Goal: Task Accomplishment & Management: Complete application form

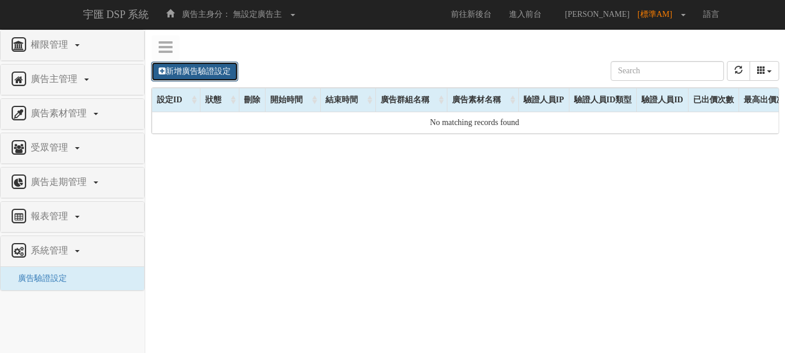
click at [217, 67] on link "新增廣告驗證設定" at bounding box center [194, 72] width 87 height 20
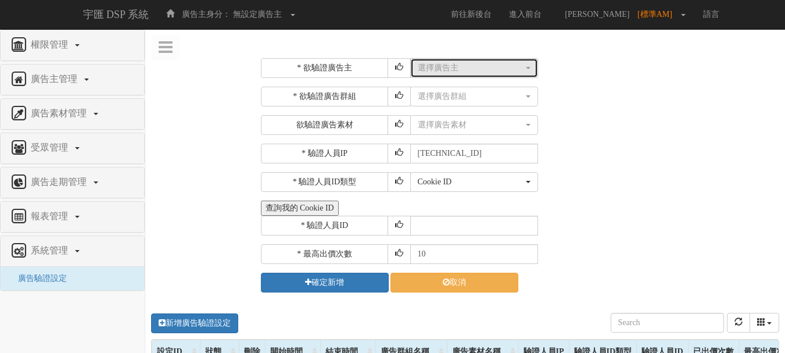
click at [461, 63] on div "選擇廣告主" at bounding box center [471, 68] width 106 height 12
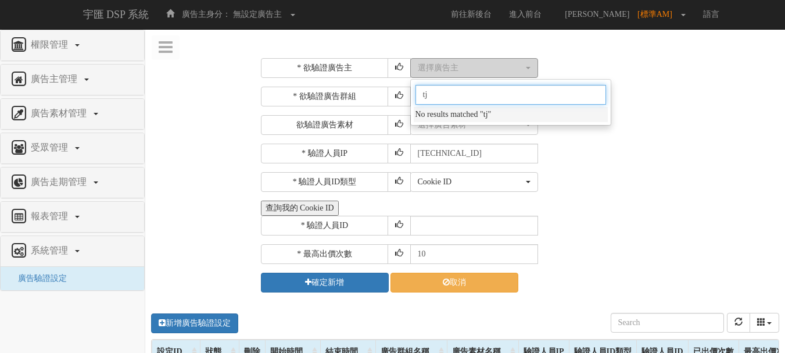
type input "t"
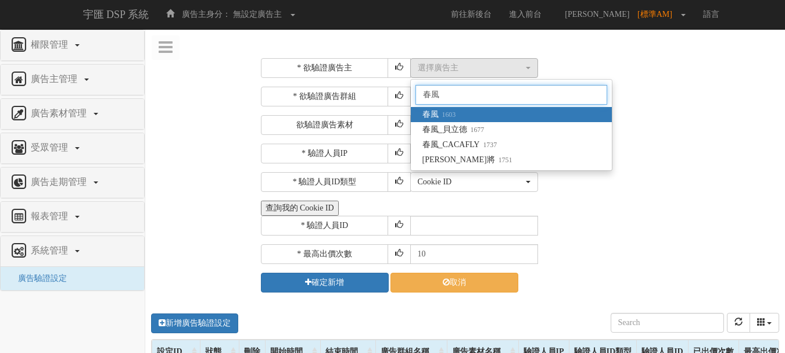
type input "春風"
click at [464, 113] on link "春風 1603" at bounding box center [511, 114] width 201 height 15
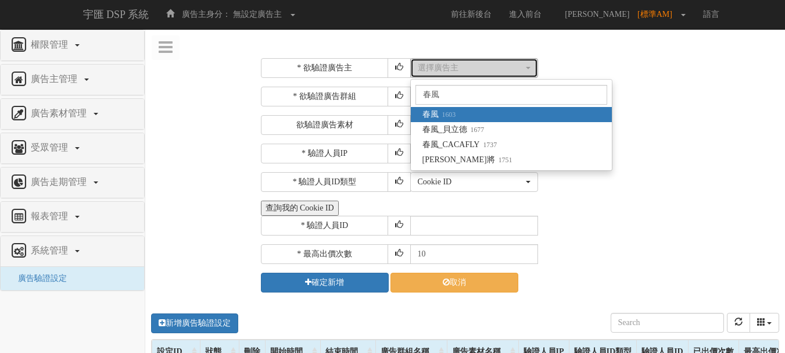
select select "1603"
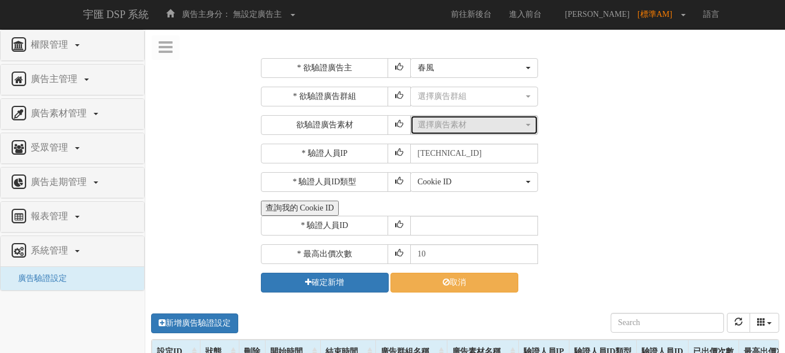
click at [461, 125] on div "選擇廣告素材" at bounding box center [471, 125] width 106 height 12
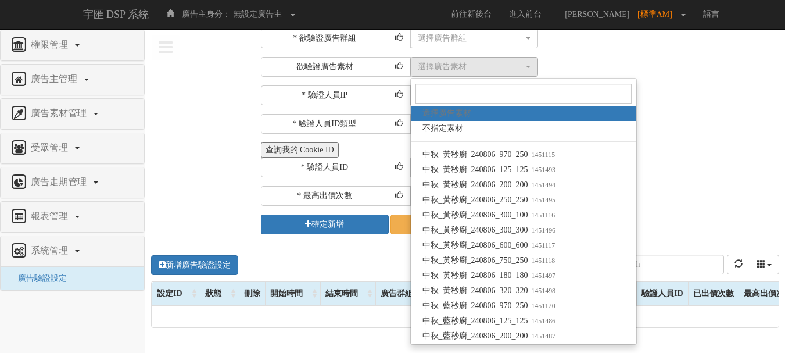
click at [699, 156] on div "查詢我的 Cookie ID" at bounding box center [519, 149] width 516 height 15
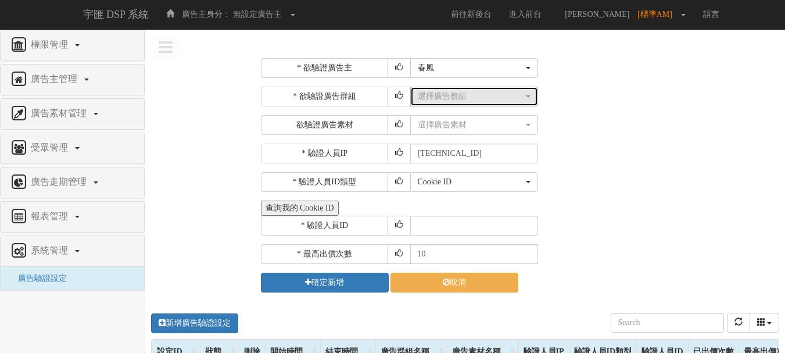
click at [484, 102] on div "選擇廣告群組" at bounding box center [471, 97] width 106 height 12
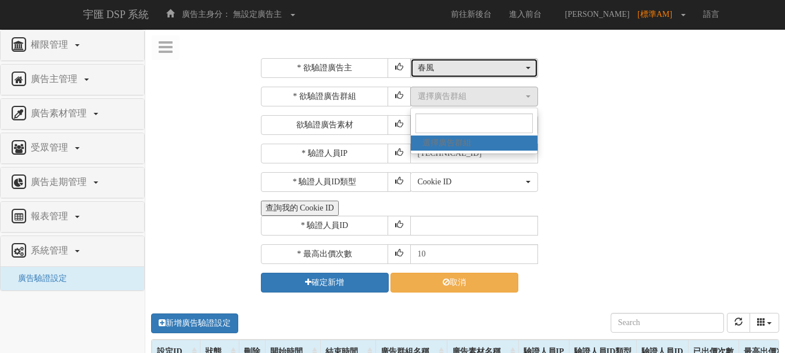
click at [483, 69] on div "春風" at bounding box center [471, 68] width 106 height 12
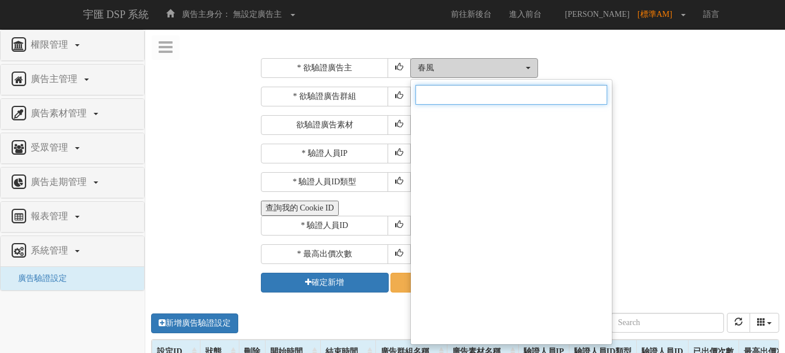
scroll to position [7669, 0]
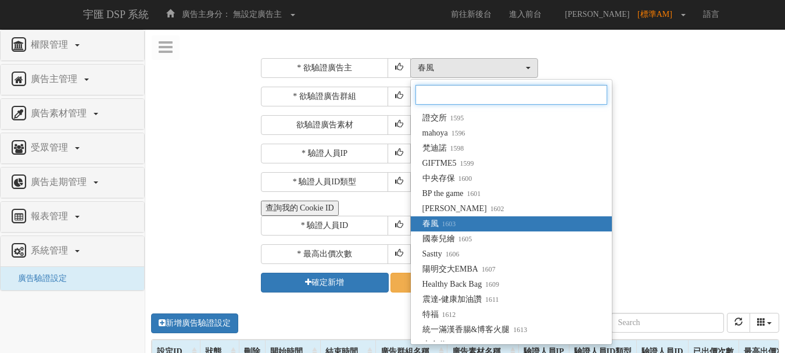
click at [476, 87] on input "Search" at bounding box center [511, 95] width 192 height 20
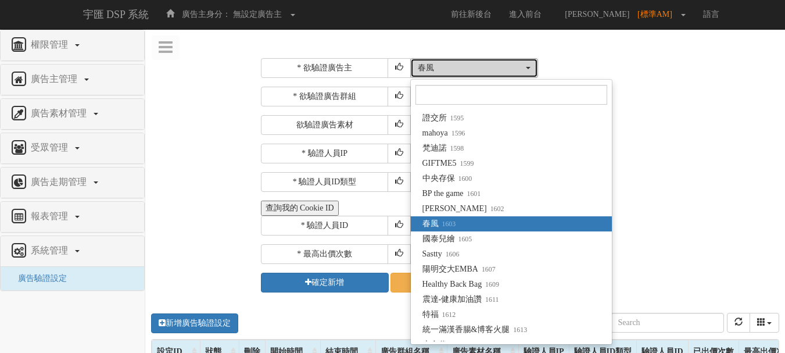
click at [475, 60] on button "春風" at bounding box center [474, 68] width 128 height 20
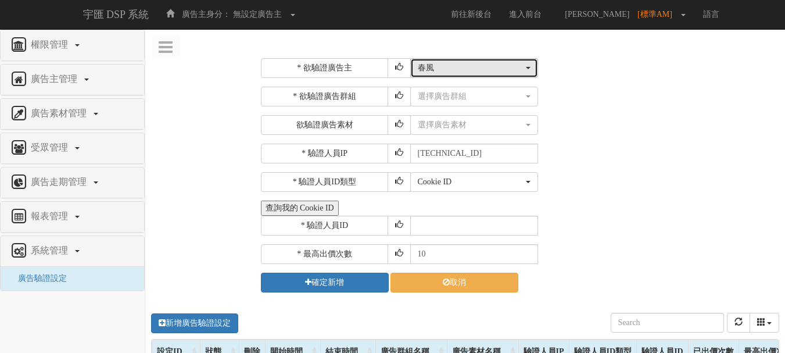
click at [475, 62] on div "春風" at bounding box center [471, 68] width 106 height 12
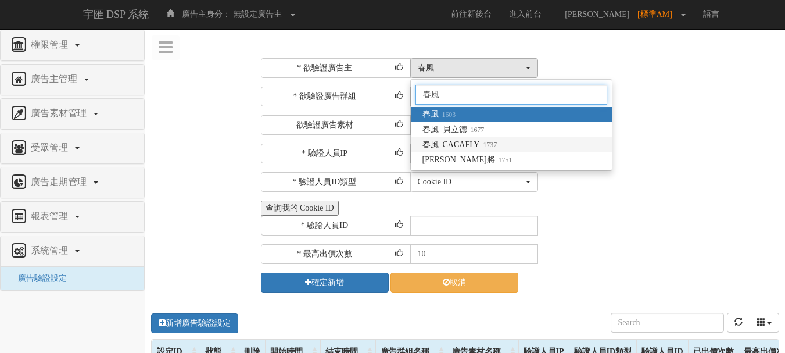
type input "春風"
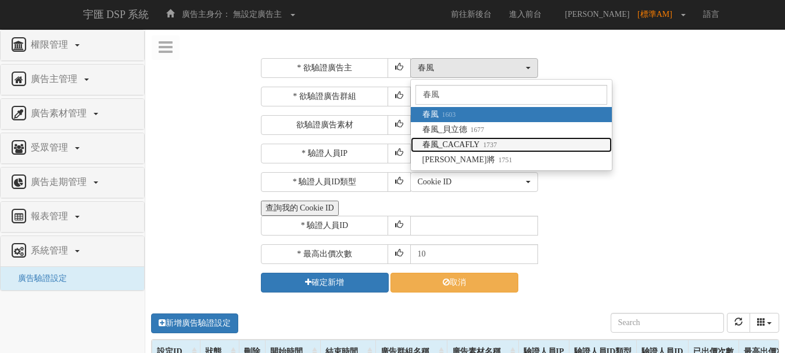
click at [482, 142] on small "1737" at bounding box center [487, 145] width 17 height 8
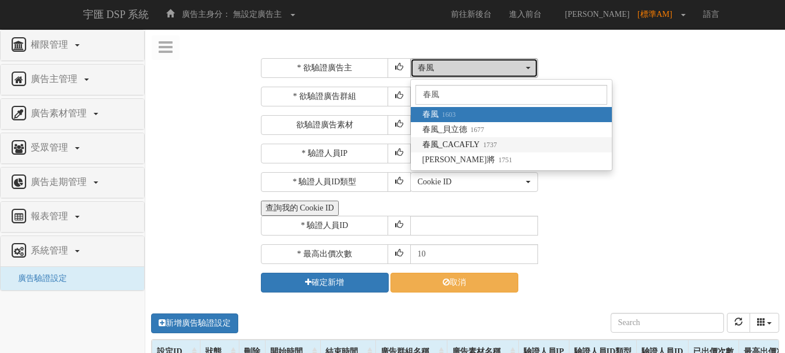
select select "1737"
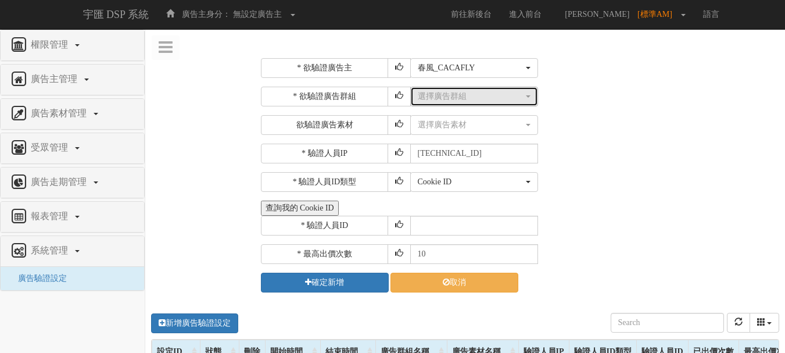
click at [474, 97] on div "選擇廣告群組" at bounding box center [471, 97] width 106 height 12
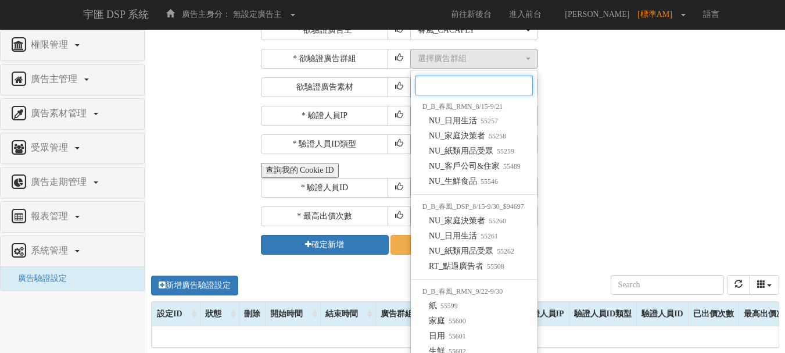
scroll to position [21, 0]
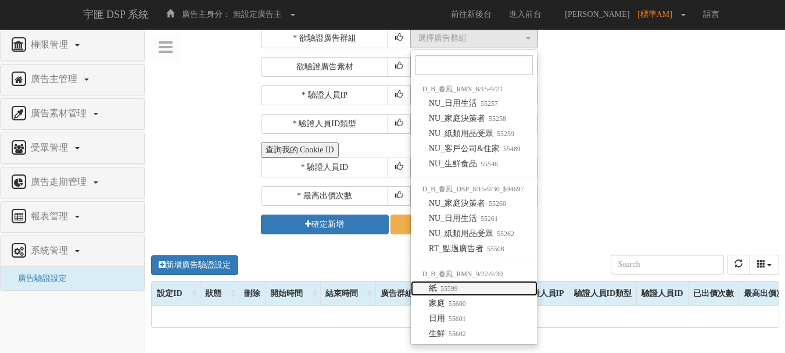
click at [481, 289] on link "紙 55599" at bounding box center [474, 288] width 127 height 15
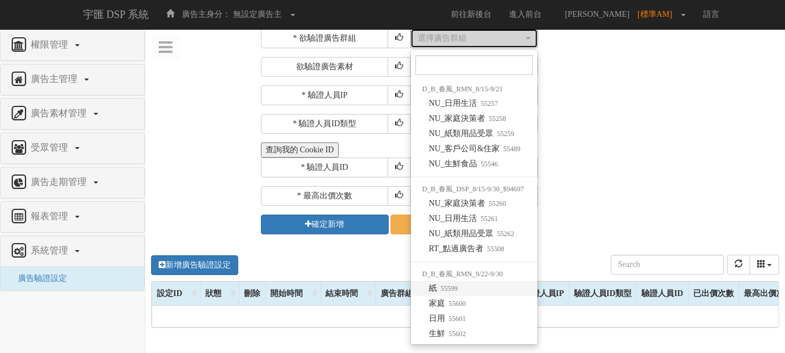
select select "55599"
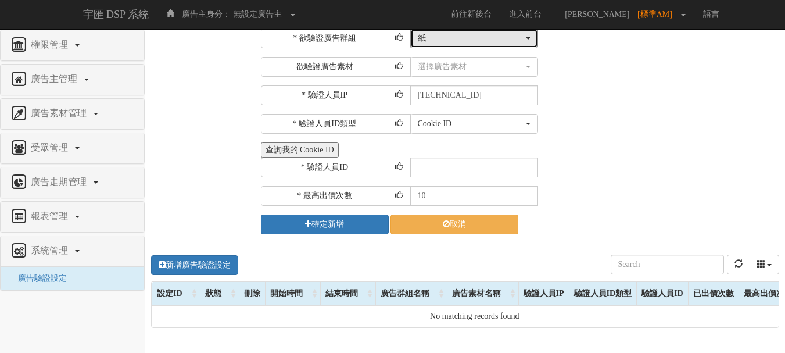
scroll to position [0, 0]
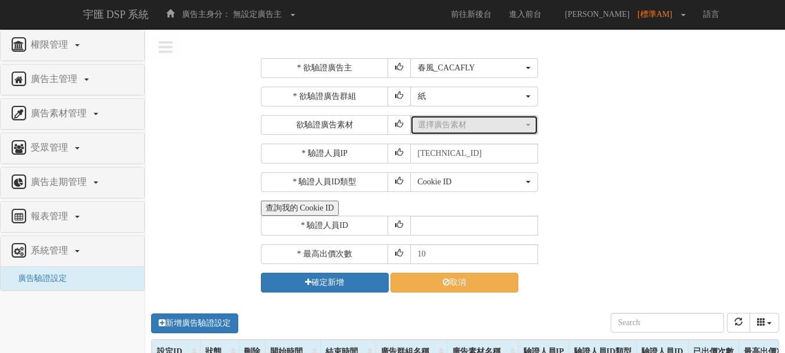
click at [481, 127] on div "選擇廣告素材" at bounding box center [471, 125] width 106 height 12
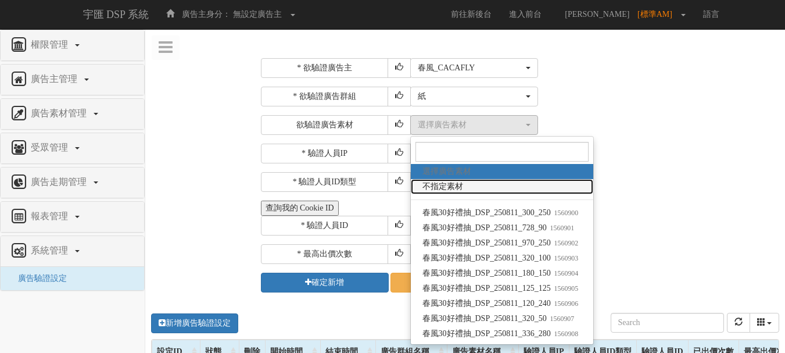
click at [473, 186] on link "不指定素材" at bounding box center [502, 186] width 183 height 15
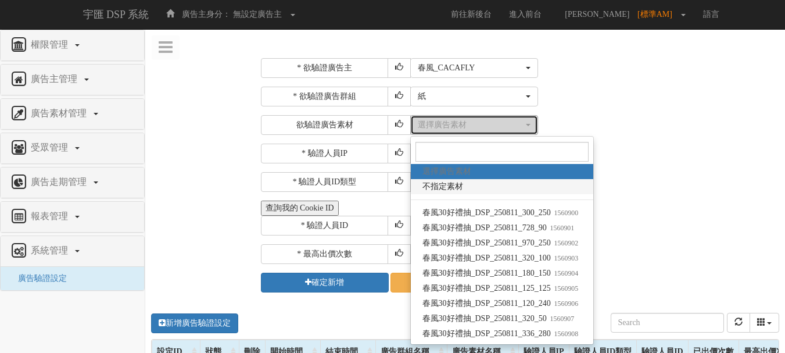
select select "-1"
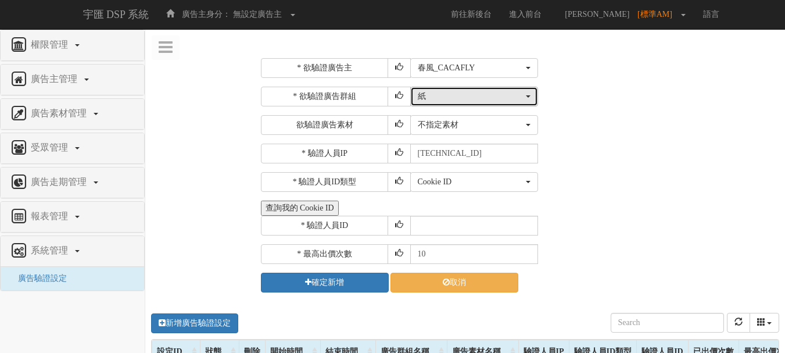
click at [465, 91] on div "紙" at bounding box center [471, 97] width 106 height 12
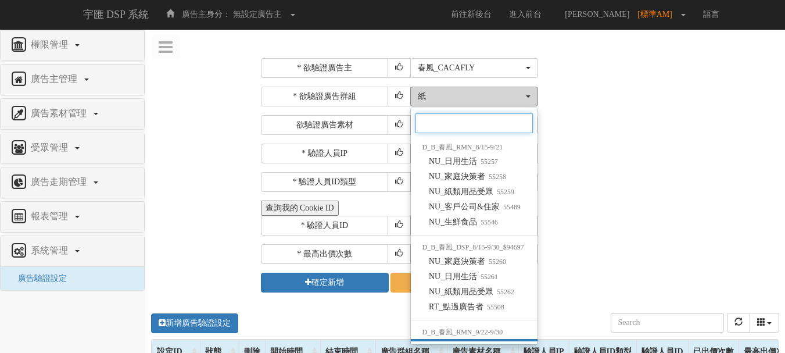
scroll to position [79, 0]
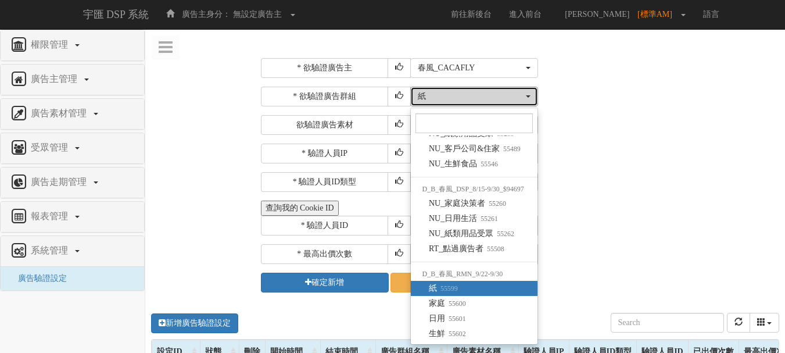
click at [465, 91] on div "紙" at bounding box center [471, 97] width 106 height 12
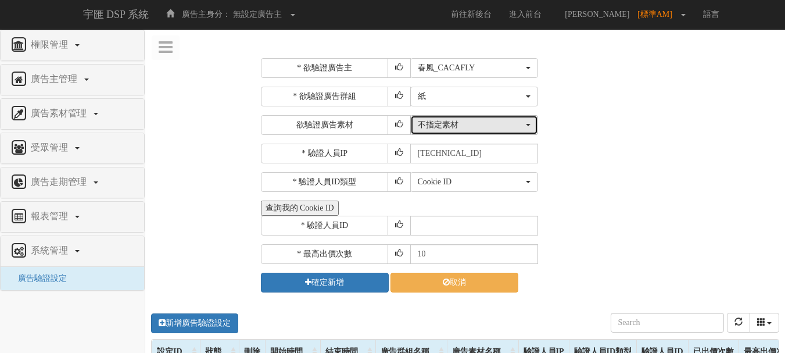
click at [469, 128] on div "不指定素材" at bounding box center [471, 125] width 106 height 12
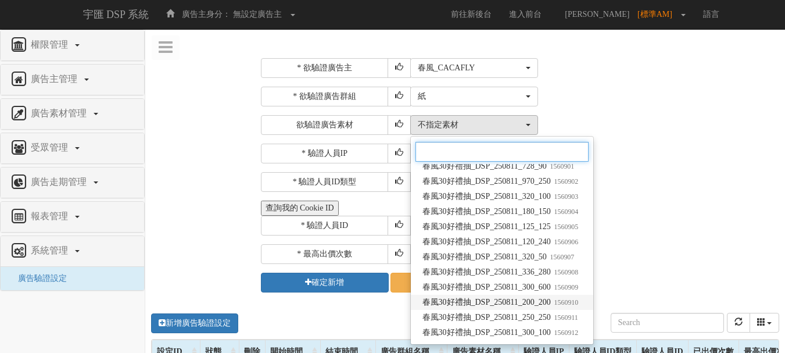
scroll to position [0, 0]
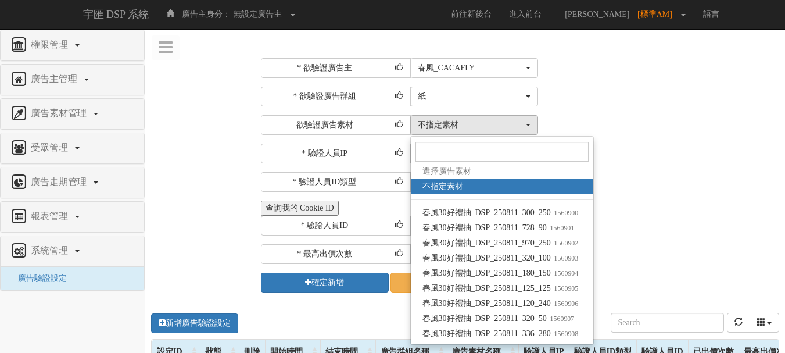
click at [607, 103] on div "選擇廣告群組 NU_日用生活 NU_家庭決策者 NU_紙類用品受眾 NU_客戶公司&住家 NU_生鮮食品 NU_家庭決策者 NU_日用生活 NU_紙類用品受眾…" at bounding box center [593, 97] width 367 height 20
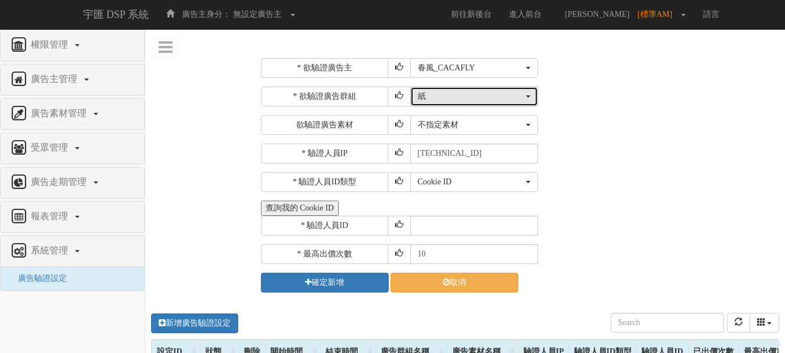
click at [475, 100] on div "紙" at bounding box center [471, 97] width 106 height 12
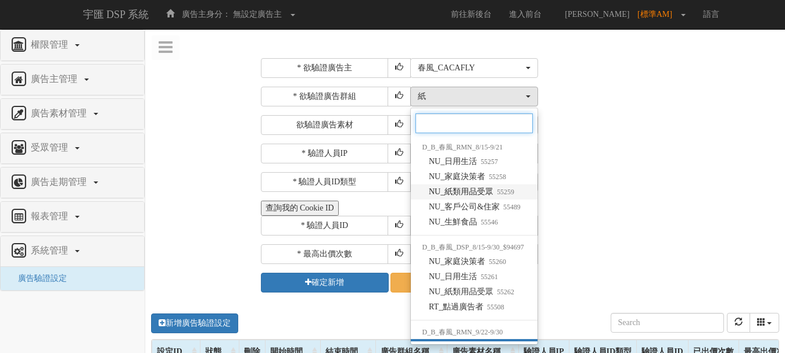
scroll to position [79, 0]
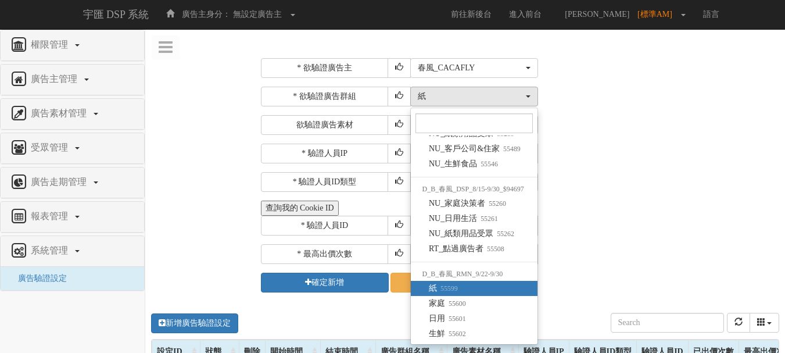
click at [601, 180] on div "Cookie ID ADID IDFA Cookie ID" at bounding box center [593, 182] width 367 height 20
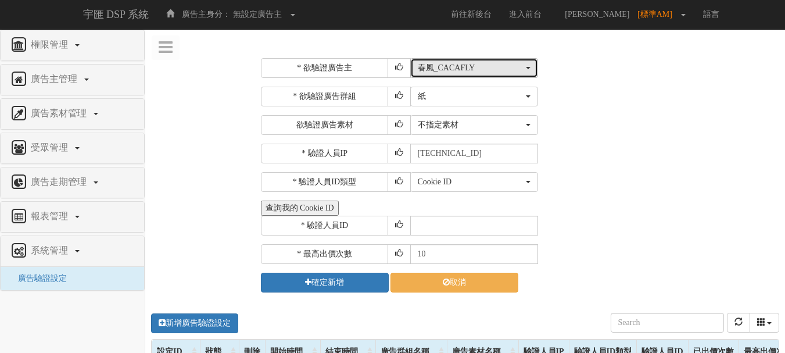
click at [468, 68] on div "春風_CACAFLY" at bounding box center [471, 68] width 106 height 12
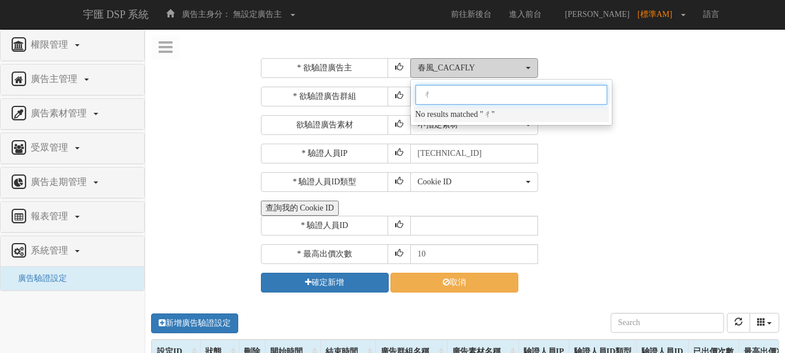
scroll to position [0, 0]
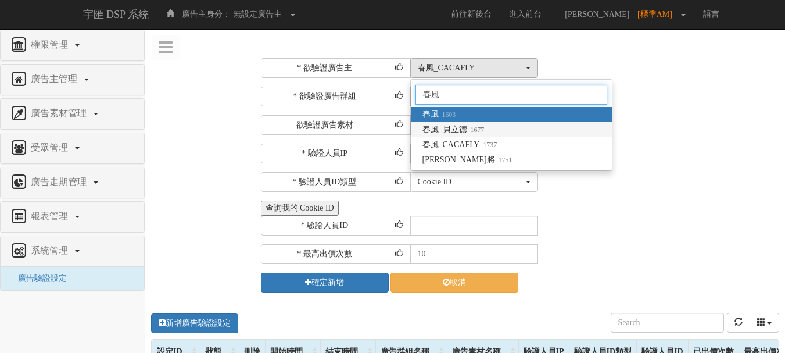
type input "春風"
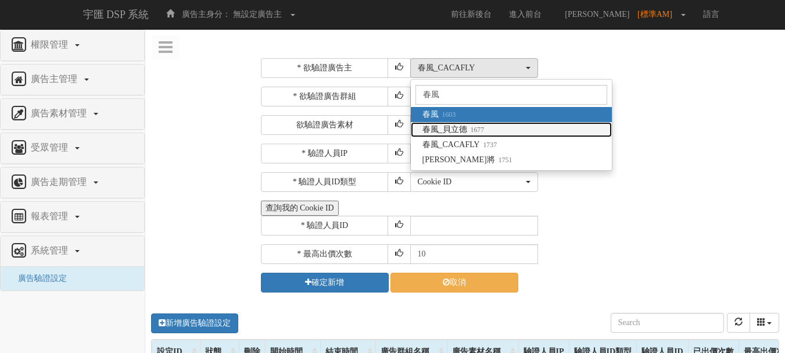
click at [467, 127] on small "1677" at bounding box center [475, 129] width 17 height 8
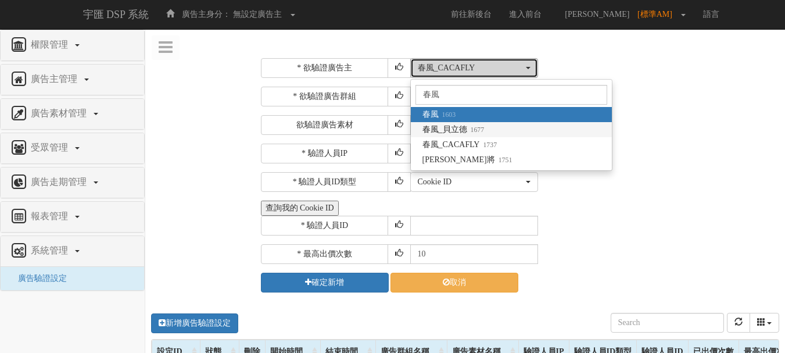
select select "1677"
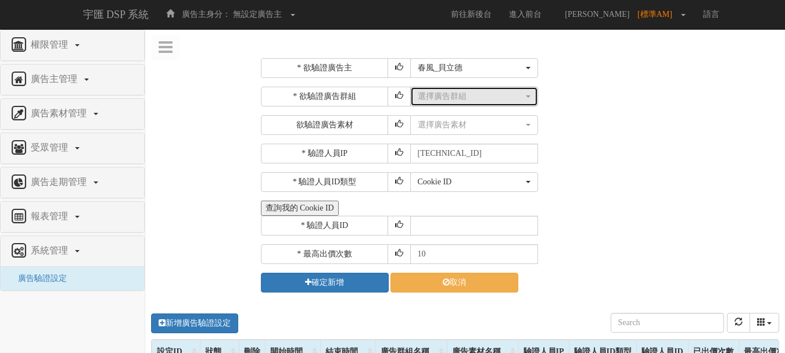
click at [462, 99] on div "選擇廣告群組" at bounding box center [471, 97] width 106 height 12
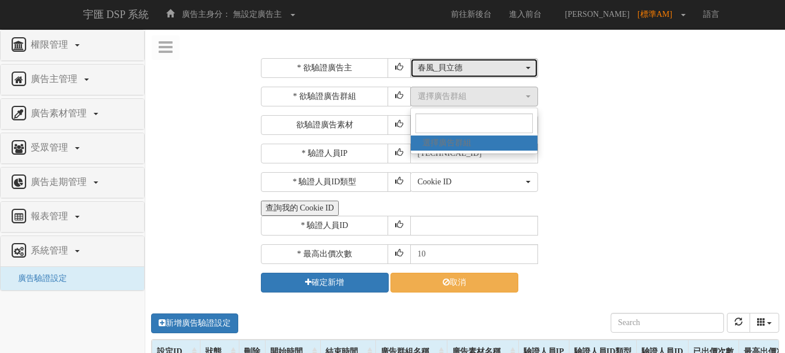
click at [464, 73] on div "春風_貝立德" at bounding box center [471, 68] width 106 height 12
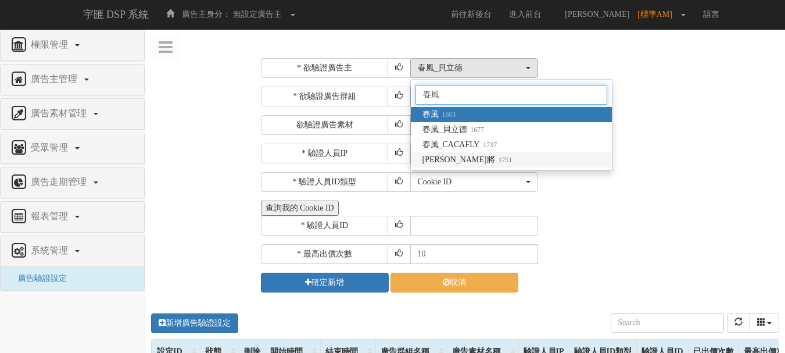
type input "春風"
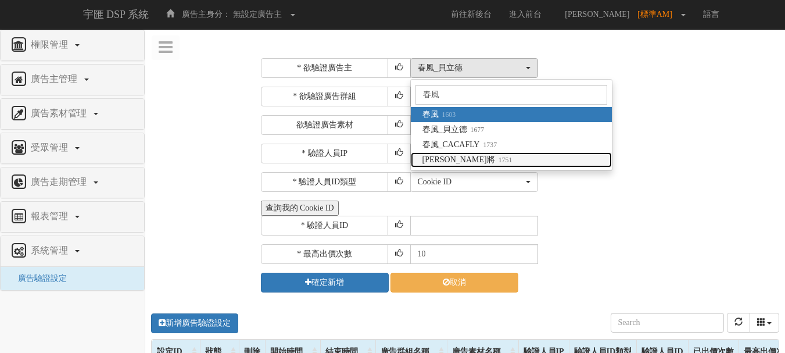
click at [495, 156] on small "1751" at bounding box center [503, 160] width 17 height 8
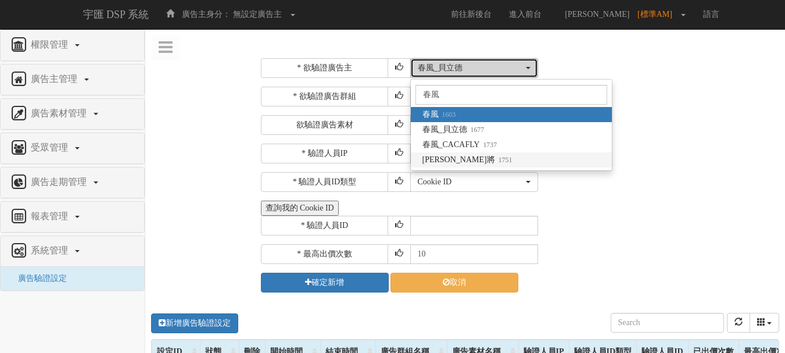
select select "1751"
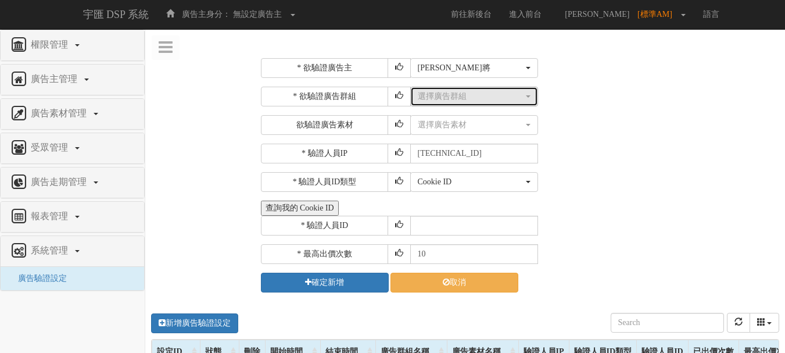
click at [450, 96] on div "選擇廣告群組" at bounding box center [471, 97] width 106 height 12
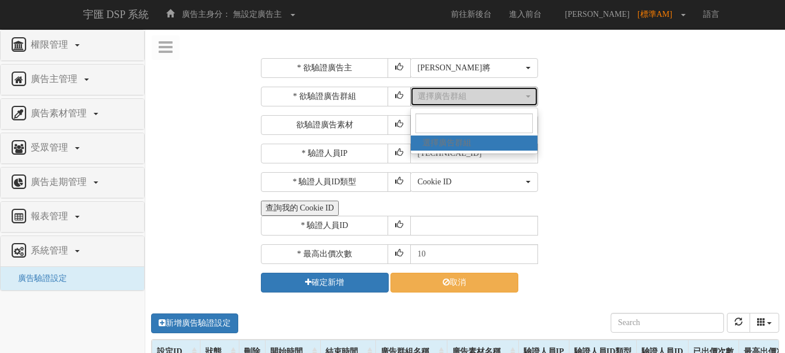
click at [450, 96] on div "選擇廣告群組" at bounding box center [471, 97] width 106 height 12
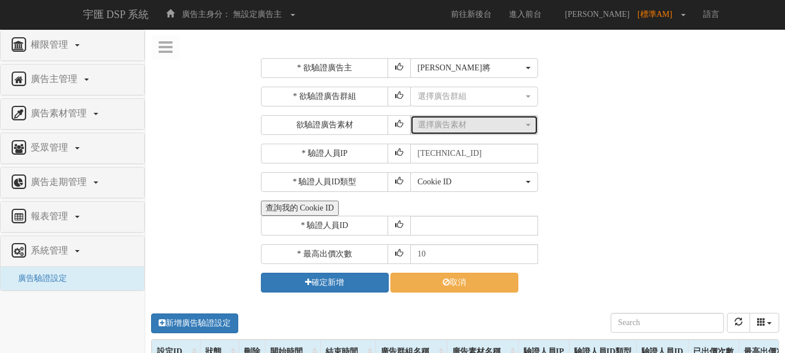
click at [454, 127] on div "選擇廣告素材" at bounding box center [471, 125] width 106 height 12
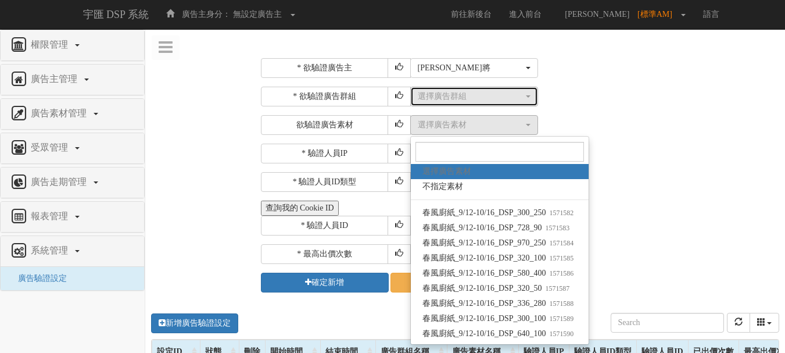
click at [476, 100] on div "選擇廣告群組" at bounding box center [471, 97] width 106 height 12
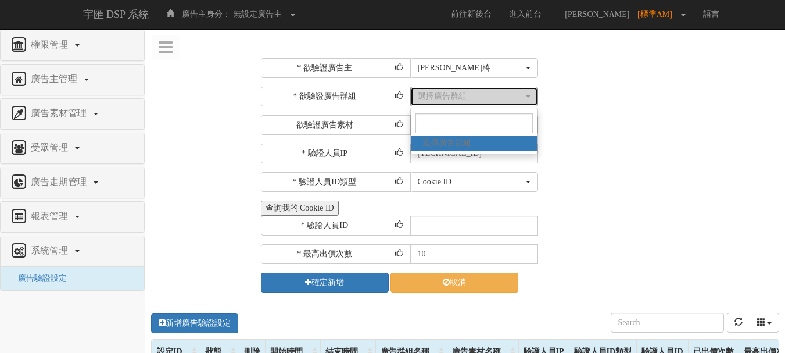
click at [476, 100] on div "選擇廣告群組" at bounding box center [471, 97] width 106 height 12
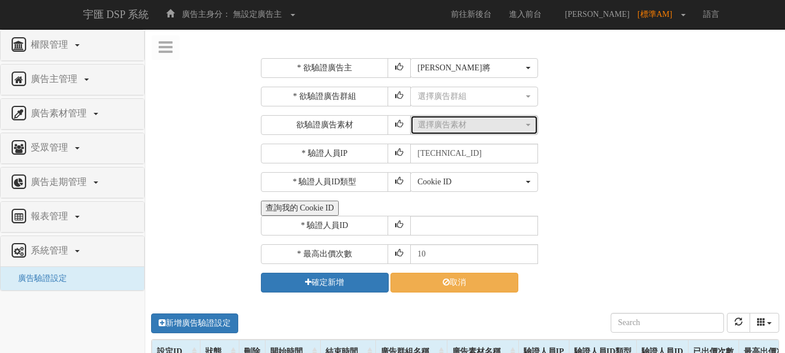
click at [472, 125] on div "選擇廣告素材" at bounding box center [471, 125] width 106 height 12
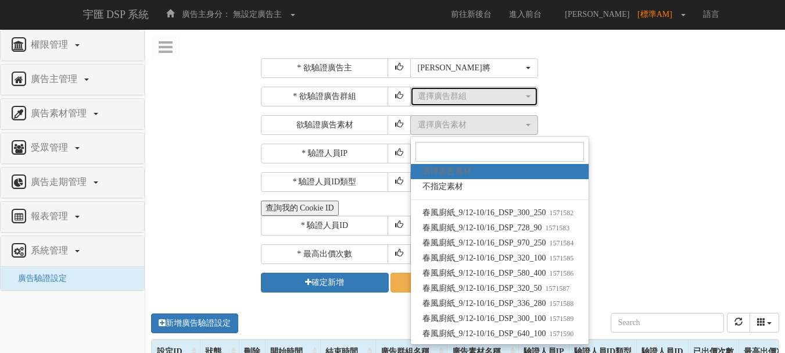
click at [493, 103] on button "選擇廣告群組" at bounding box center [474, 97] width 128 height 20
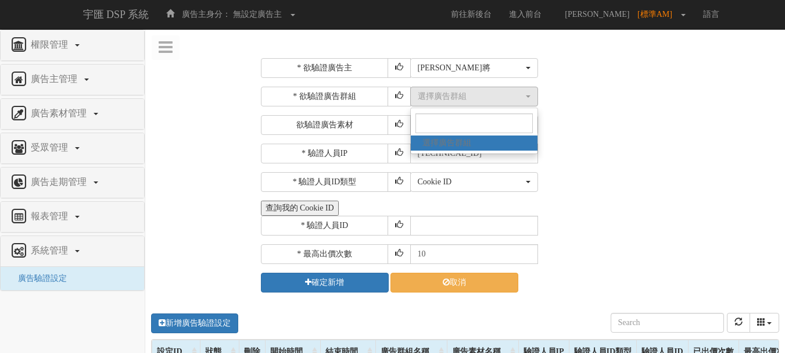
click at [600, 112] on div "* 欲驗證廣告群組 選擇廣告群組 選擇廣告群組 選擇廣告群組 欲驗證廣告素材 選擇廣告素材 不指定素材 春風廚紙_9/12-10/16_DSP_300_250…" at bounding box center [519, 111] width 516 height 48
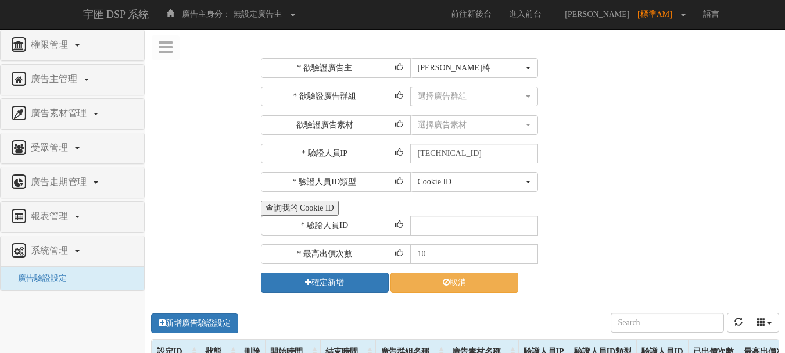
click at [761, 183] on div "Cookie ID ADID IDFA Cookie ID" at bounding box center [593, 182] width 367 height 20
click at [741, 148] on div "* 驗證人員IP [TECHNICAL_ID]" at bounding box center [519, 153] width 516 height 20
click at [495, 93] on div "選擇廣告群組" at bounding box center [471, 97] width 106 height 12
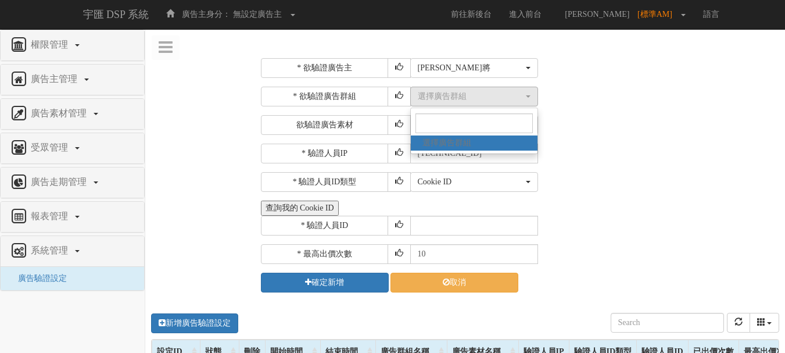
click at [624, 111] on div "* 欲驗證廣告群組 選擇廣告群組 選擇廣告群組 選擇廣告群組 欲驗證廣告素材 選擇廣告素材 不指定素材 春風廚紙_9/12-10/16_DSP_300_250…" at bounding box center [519, 111] width 516 height 48
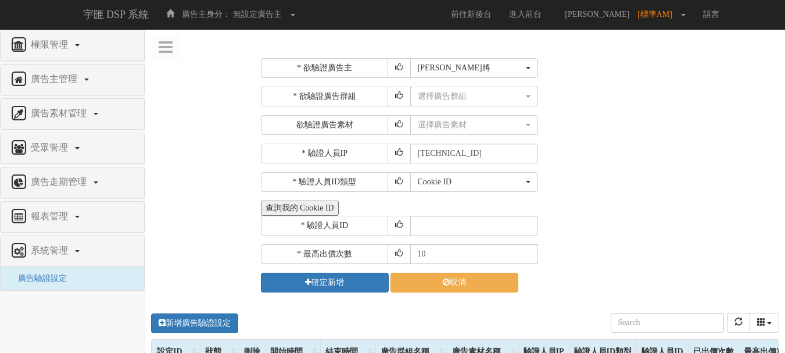
click at [629, 131] on div "選擇廣告素材 不指定素材 春風廚紙_9/12-10/16_DSP_300_250 春風廚紙_9/12-10/16_DSP_728_90 春風廚紙_9/12-1…" at bounding box center [593, 125] width 367 height 20
click at [659, 168] on div "* 欲驗證廣告主 選擇廣告主 特力+ 科技紫薇網 Momo Uniqlo EFShop 樂天 屈臣氏[PERSON_NAME] sinyi 信義房屋 S2_B…" at bounding box center [519, 175] width 516 height 234
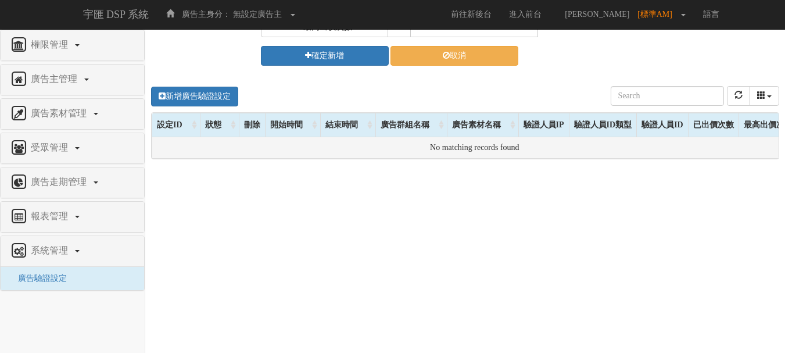
scroll to position [232, 0]
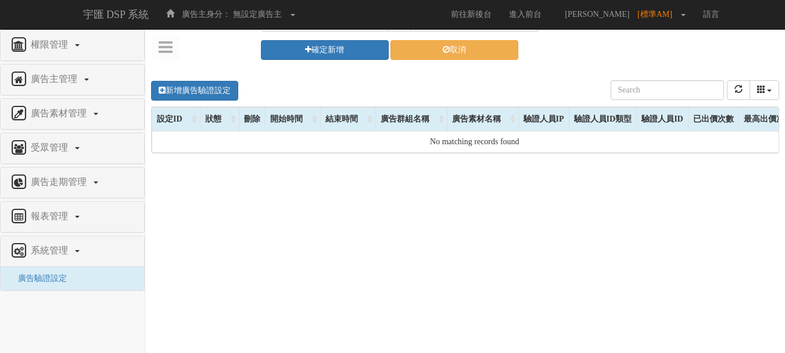
drag, startPoint x: 245, startPoint y: 206, endPoint x: 263, endPoint y: 178, distance: 32.7
click at [245, 206] on div "新增廣告驗證設定 設定ID 狀態 刪除 開始時間 結束時間 廣告主ID 廣告主名稱 廣告走期ID 廣告走期名稱 廣告群組ID 廣告群組名稱 廣告素材 廣告素材…" at bounding box center [465, 243] width 640 height 349
